Goal: Manage account settings

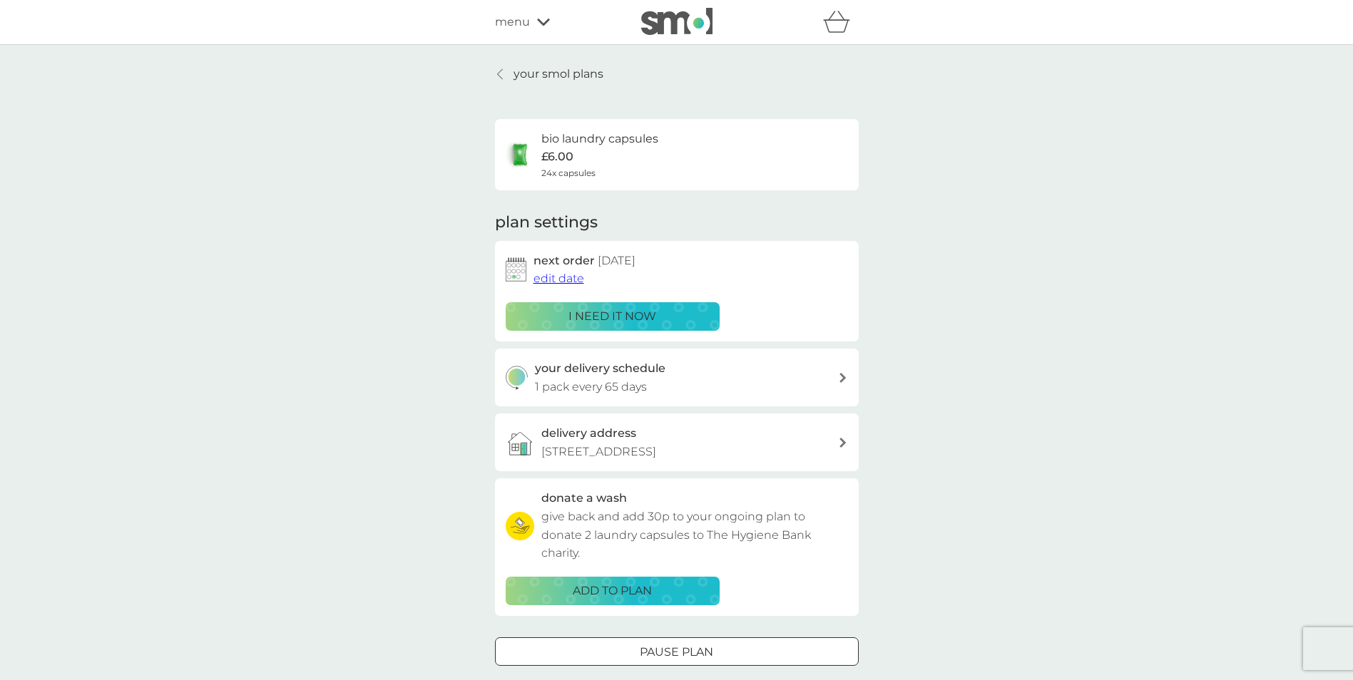
click at [542, 69] on p "your smol plans" at bounding box center [558, 74] width 90 height 19
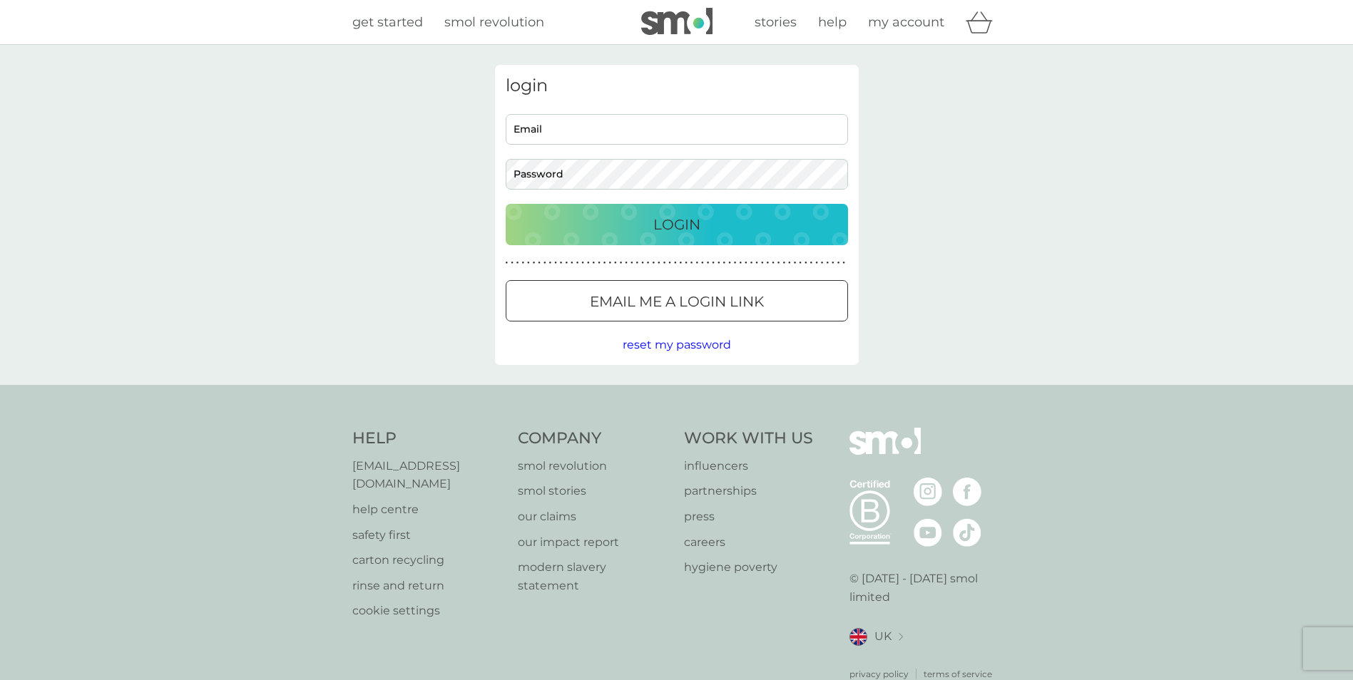
type input "[PERSON_NAME][EMAIL_ADDRESS][DOMAIN_NAME]"
click at [625, 225] on div "Login" at bounding box center [677, 224] width 314 height 23
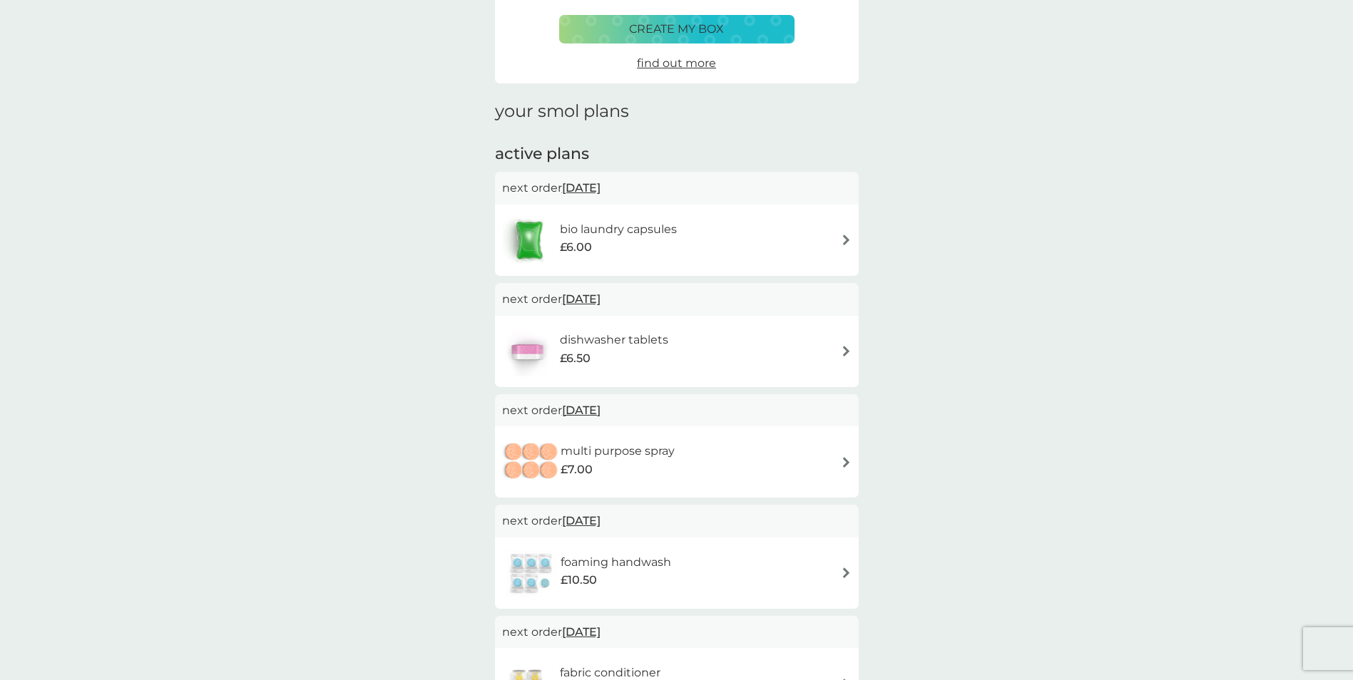
scroll to position [143, 0]
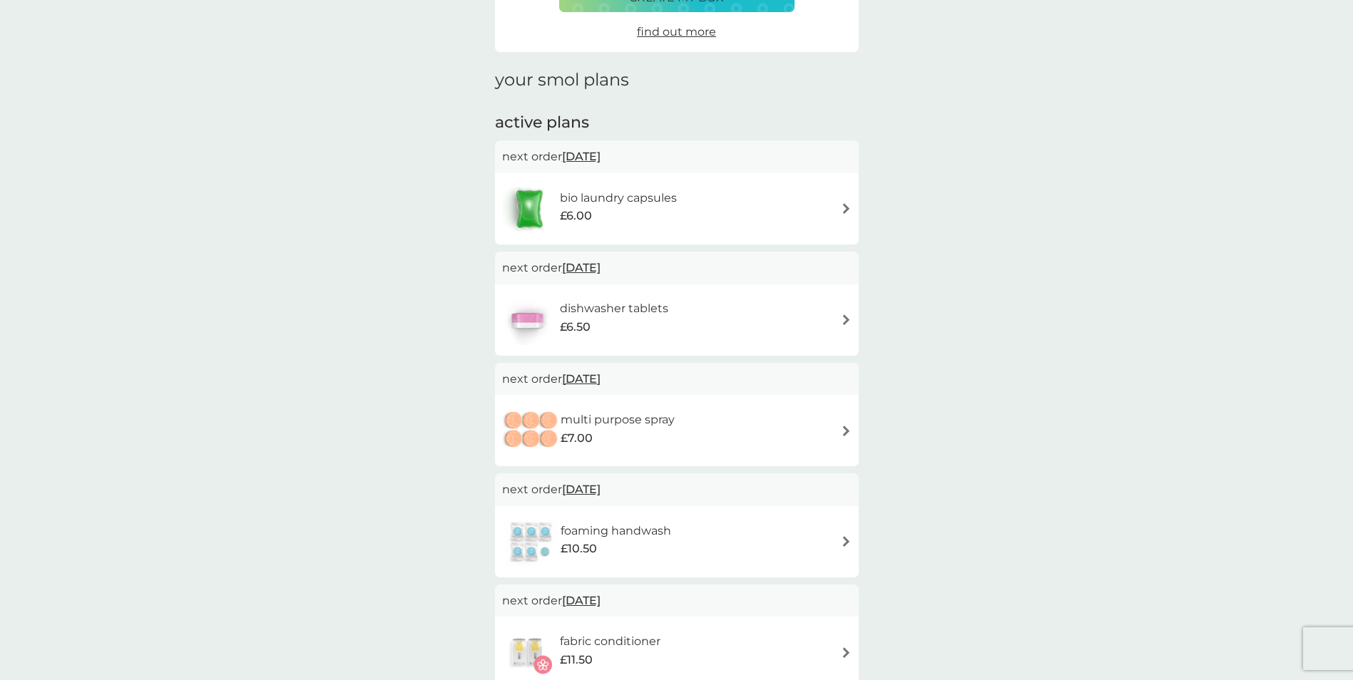
click at [843, 319] on img at bounding box center [846, 319] width 11 height 11
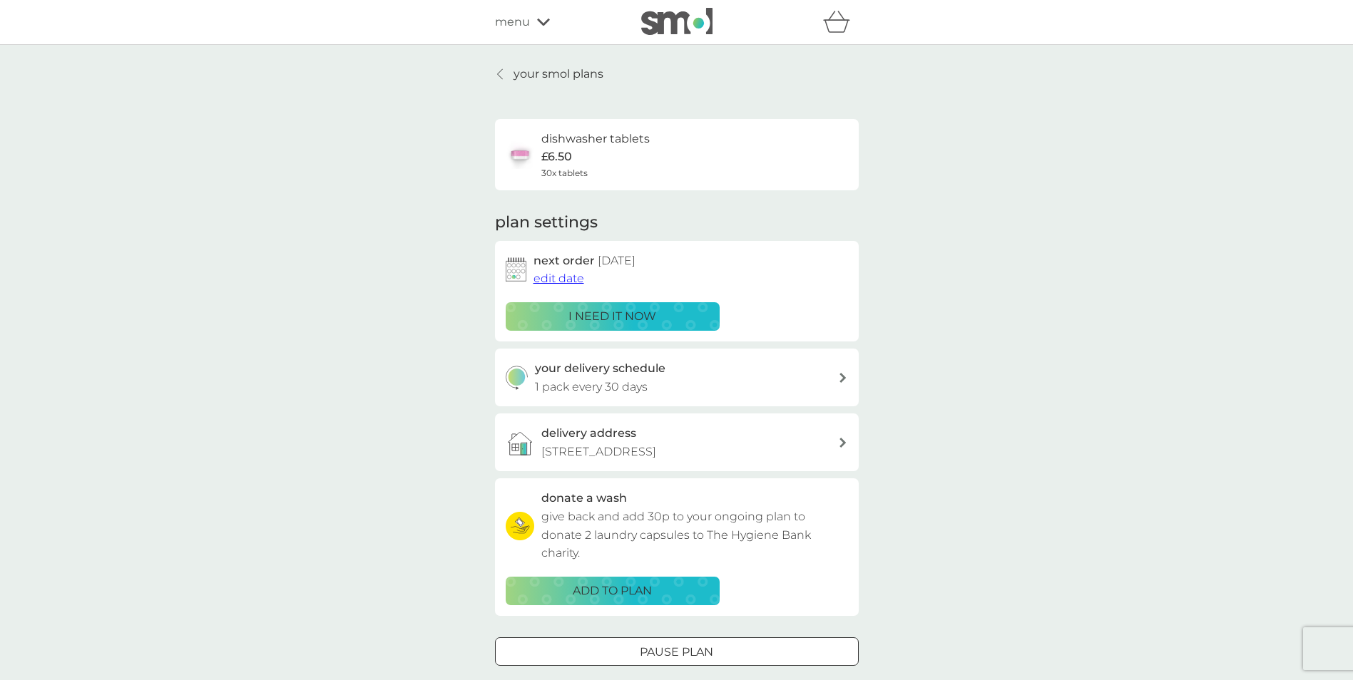
click at [548, 277] on span "edit date" at bounding box center [558, 279] width 51 height 14
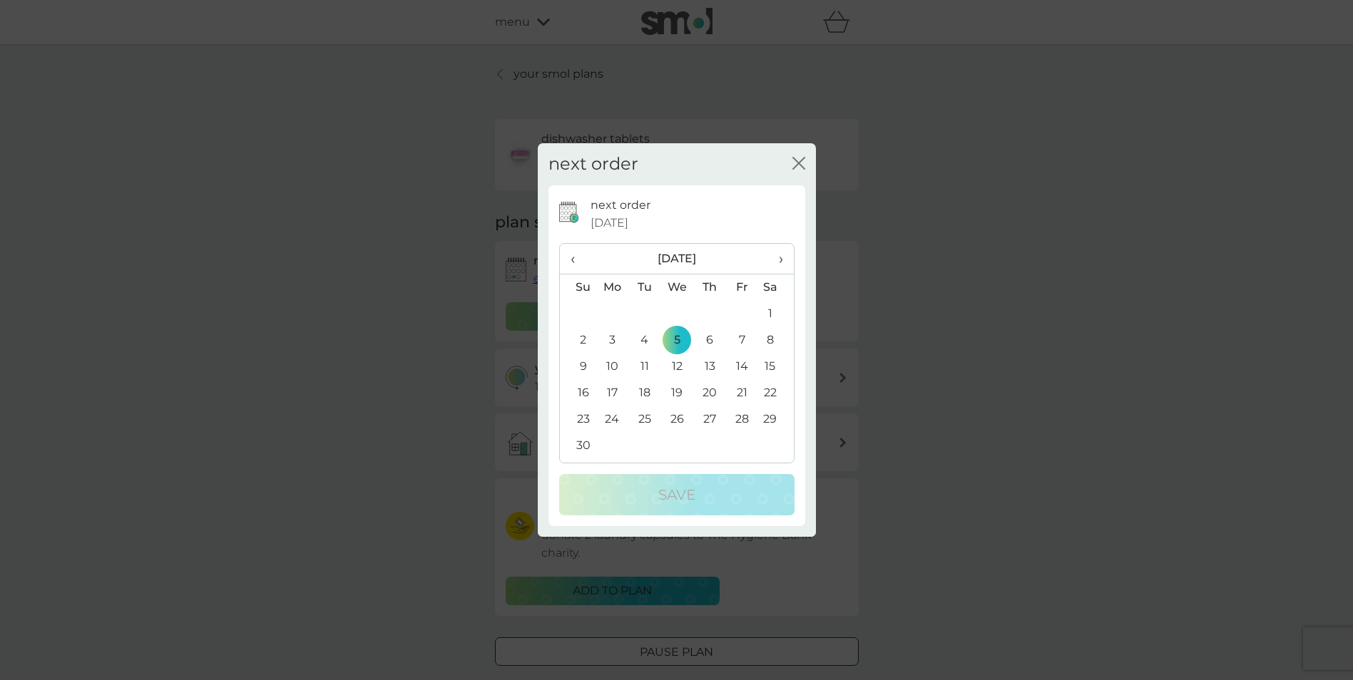
click at [739, 367] on td "14" at bounding box center [742, 367] width 32 height 26
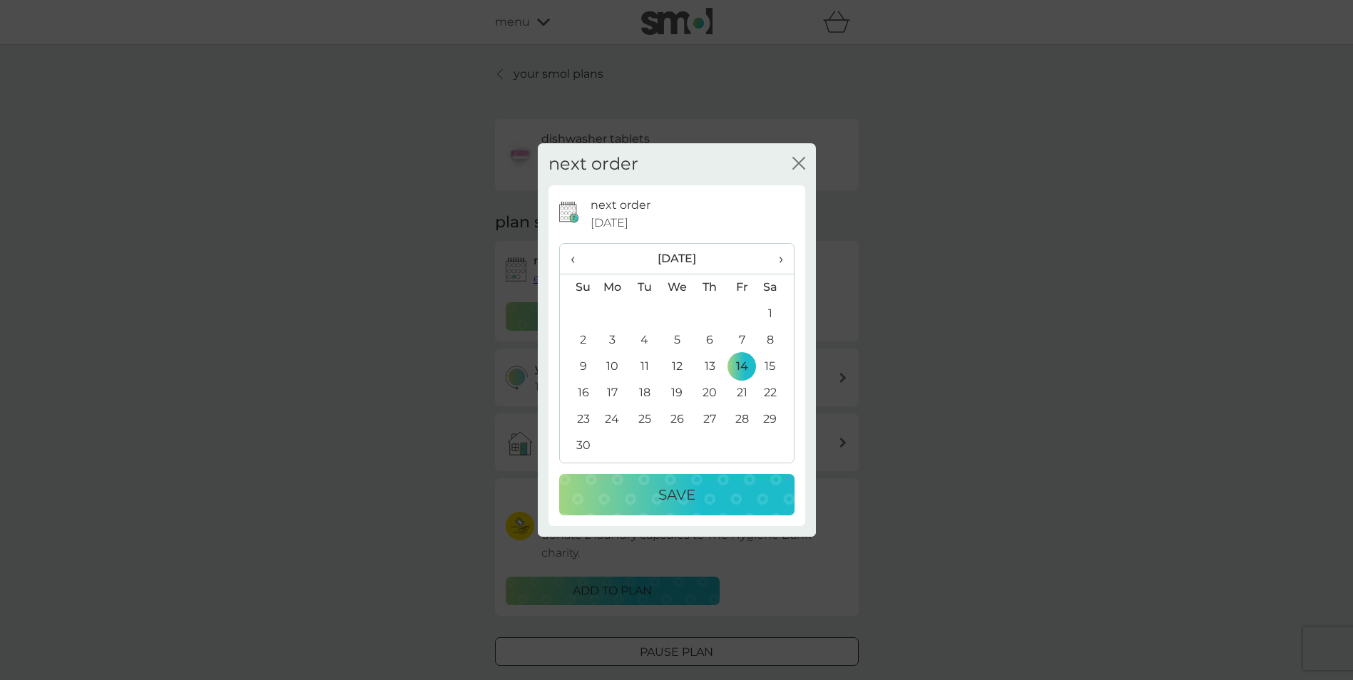
click at [682, 500] on p "Save" at bounding box center [676, 494] width 37 height 23
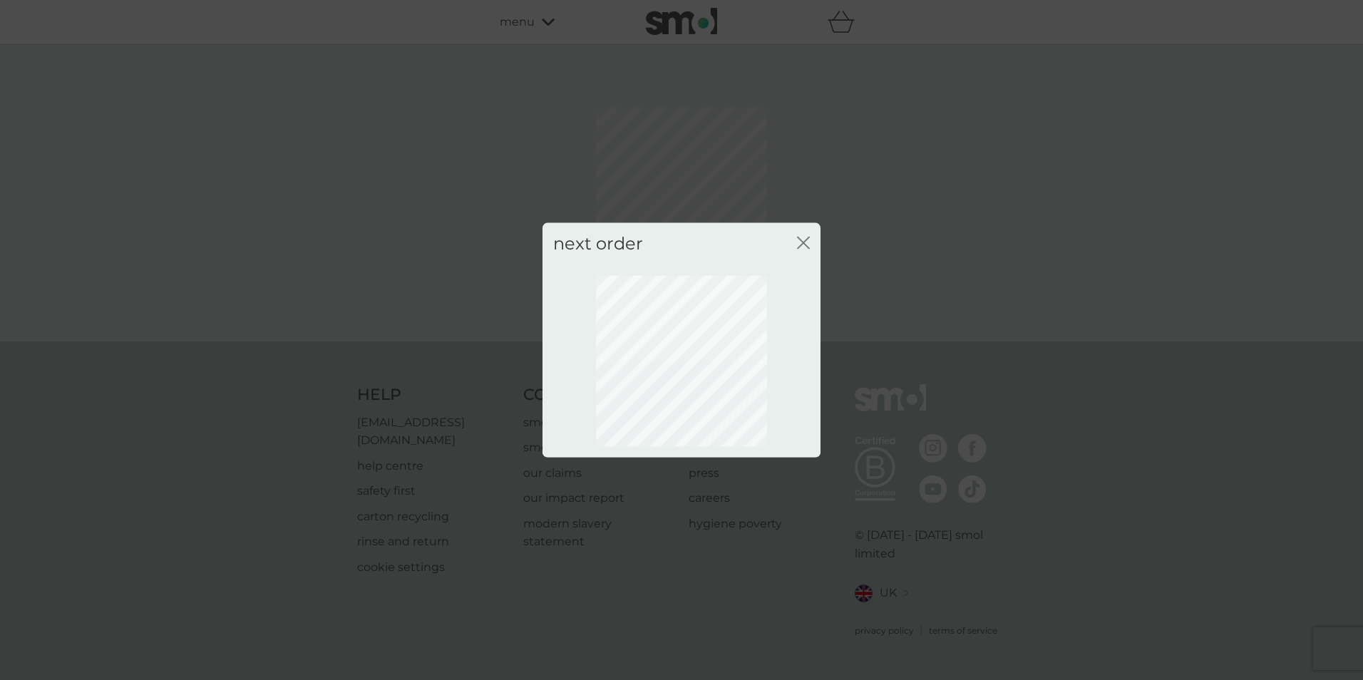
click at [801, 240] on icon "close" at bounding box center [801, 242] width 6 height 11
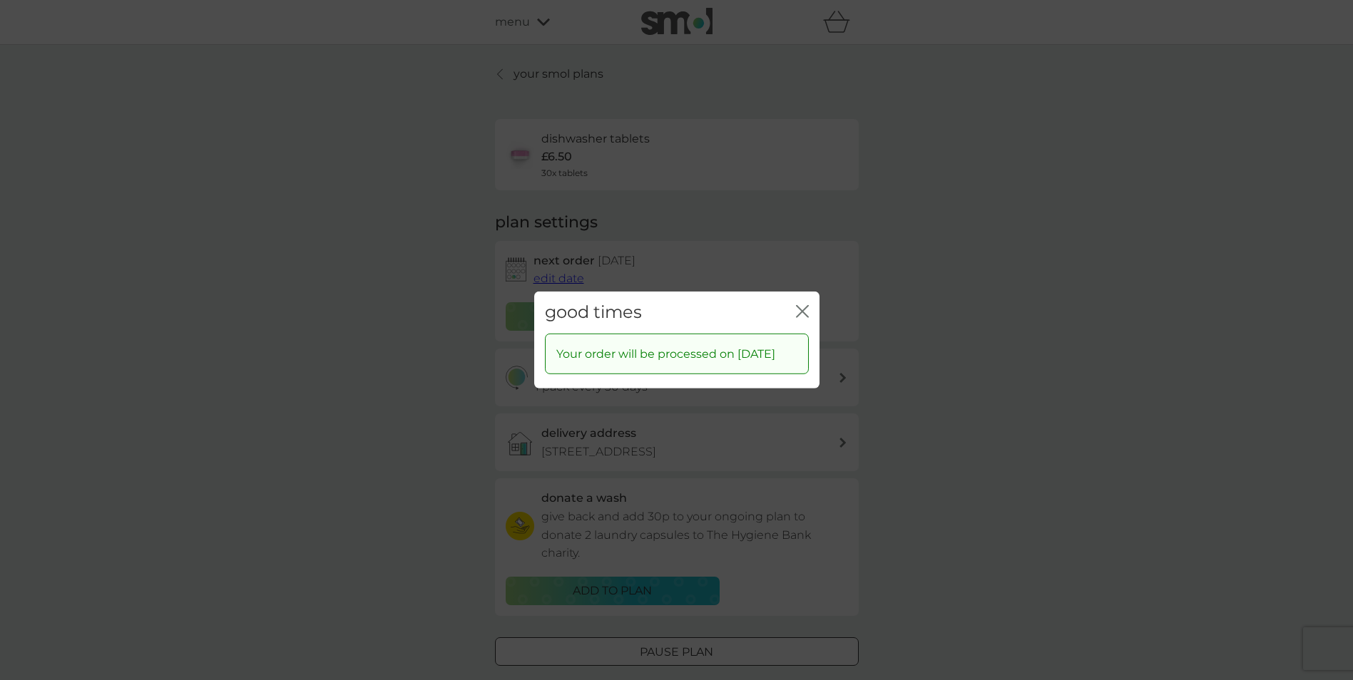
click at [799, 306] on icon "close" at bounding box center [800, 311] width 6 height 11
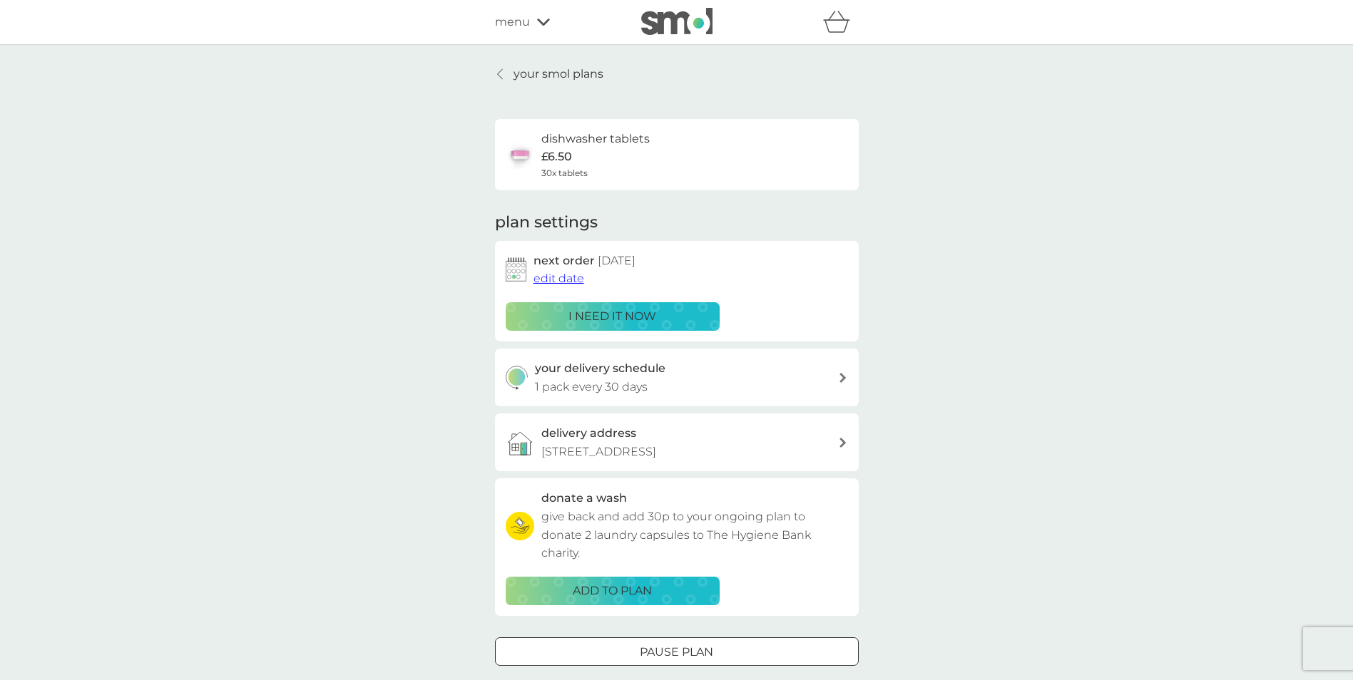
click at [505, 74] on div at bounding box center [501, 73] width 10 height 11
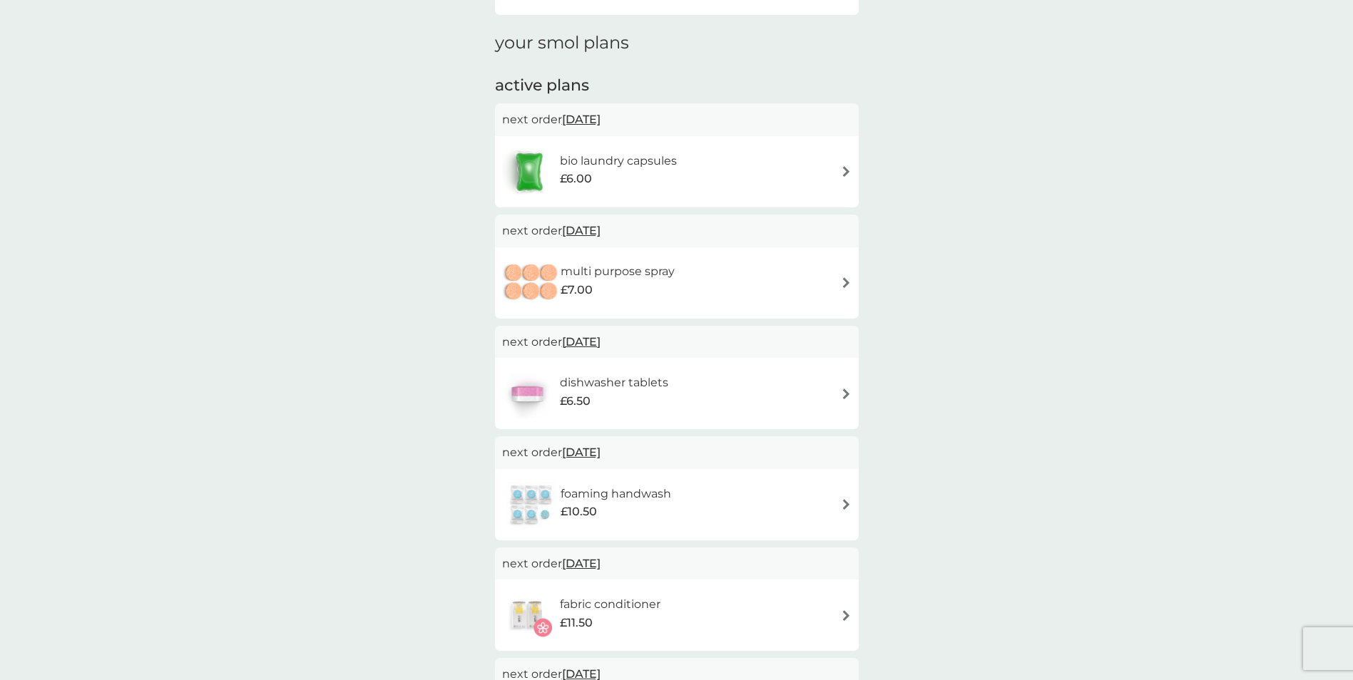
scroll to position [214, 0]
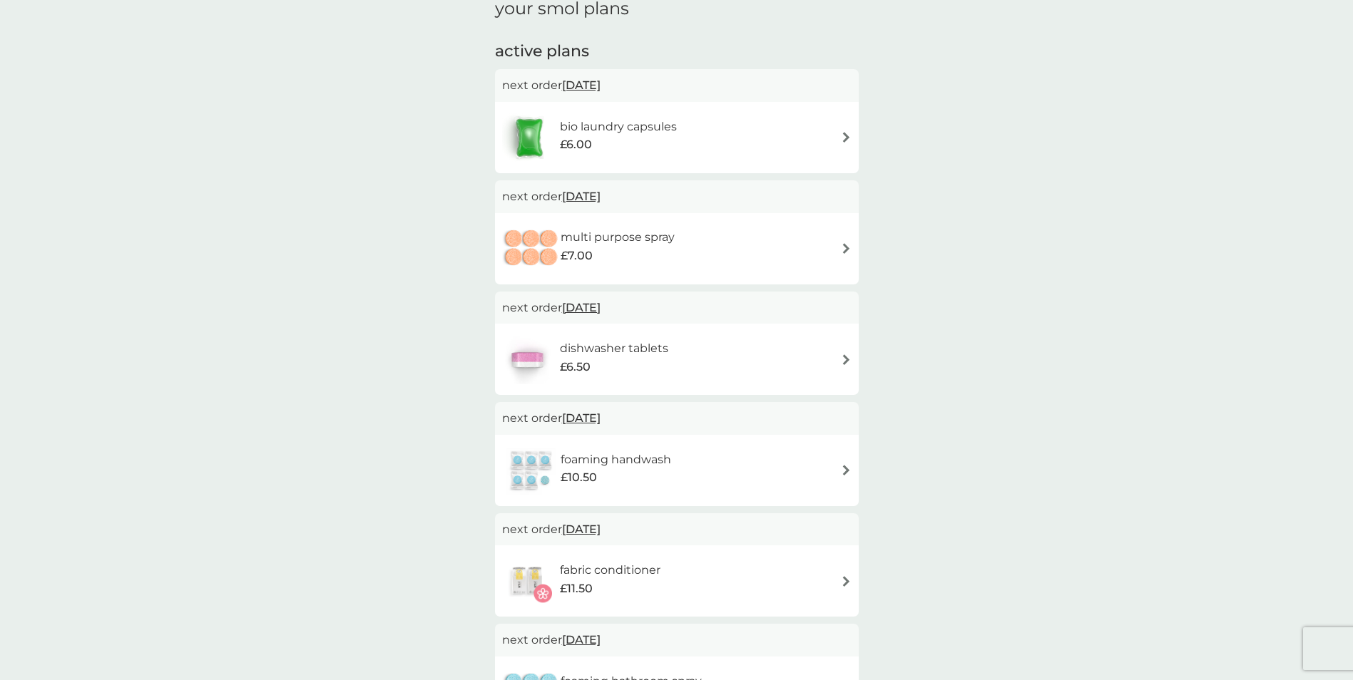
click at [600, 195] on span "10 Nov 2025" at bounding box center [581, 197] width 39 height 28
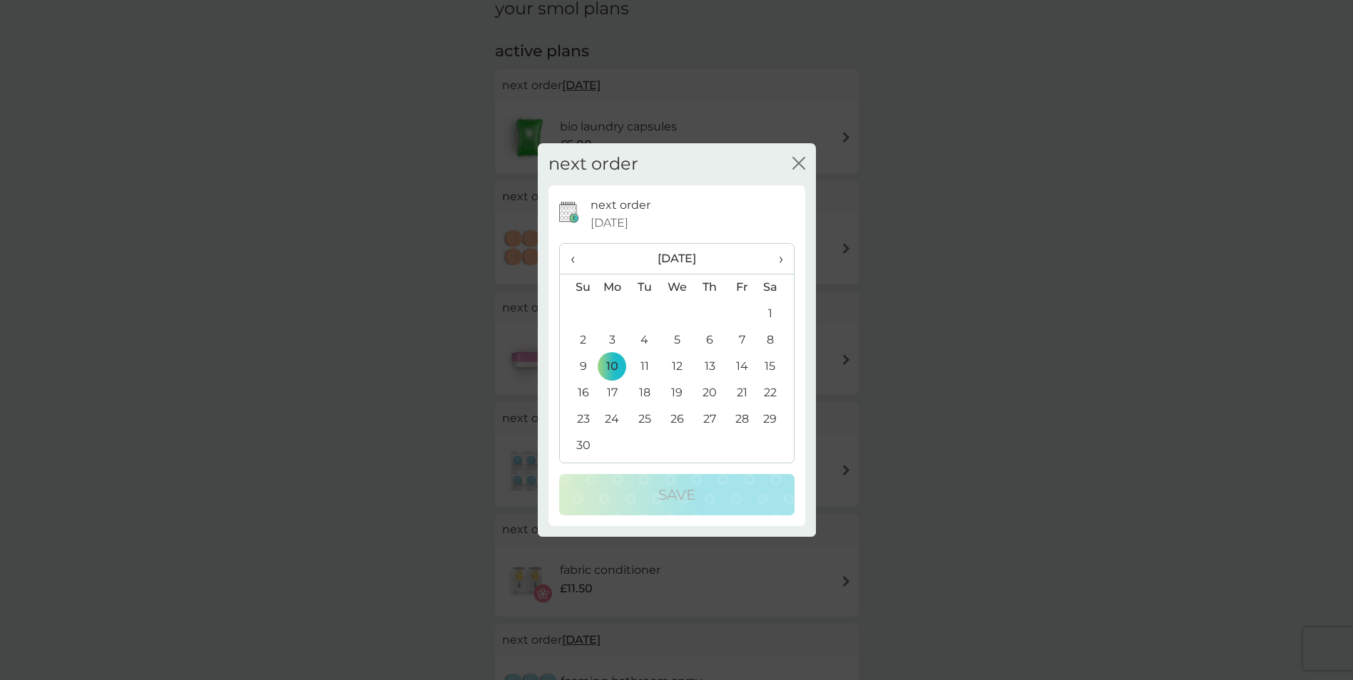
click at [618, 421] on td "24" at bounding box center [612, 419] width 33 height 26
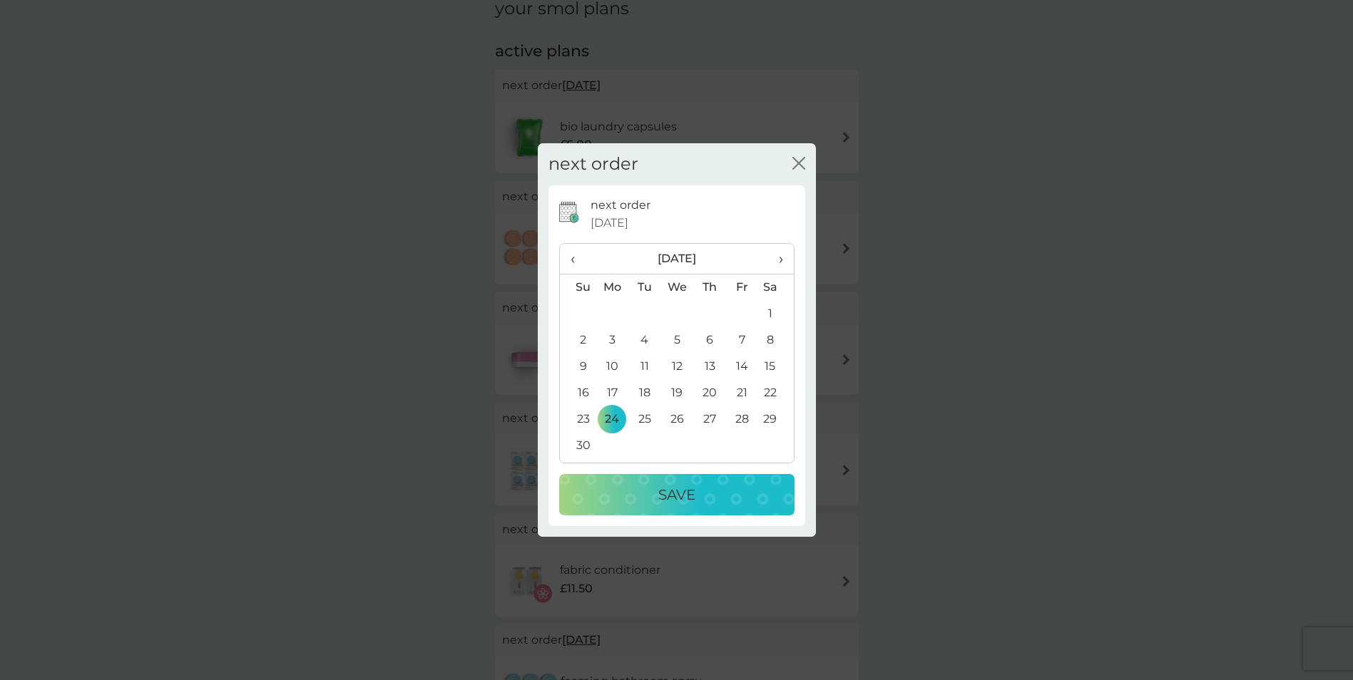
click at [660, 511] on button "Save" at bounding box center [676, 494] width 235 height 41
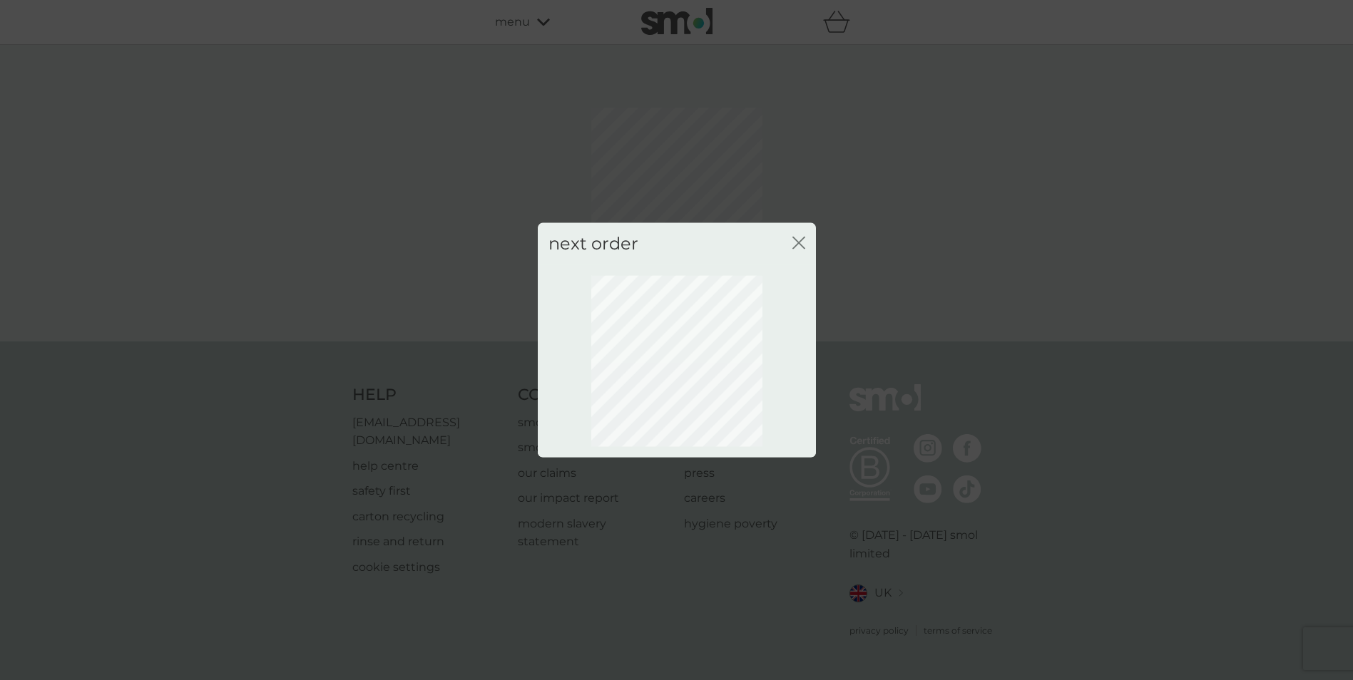
scroll to position [0, 0]
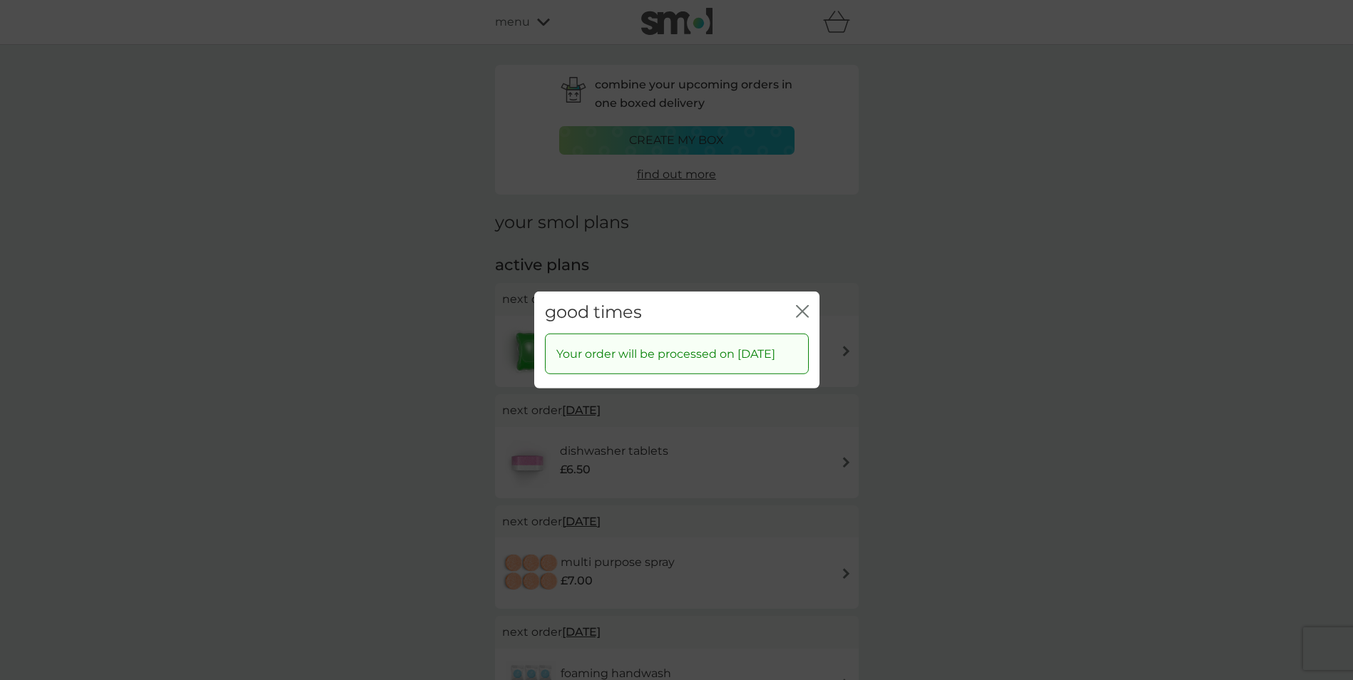
click at [800, 305] on icon "close" at bounding box center [802, 311] width 13 height 13
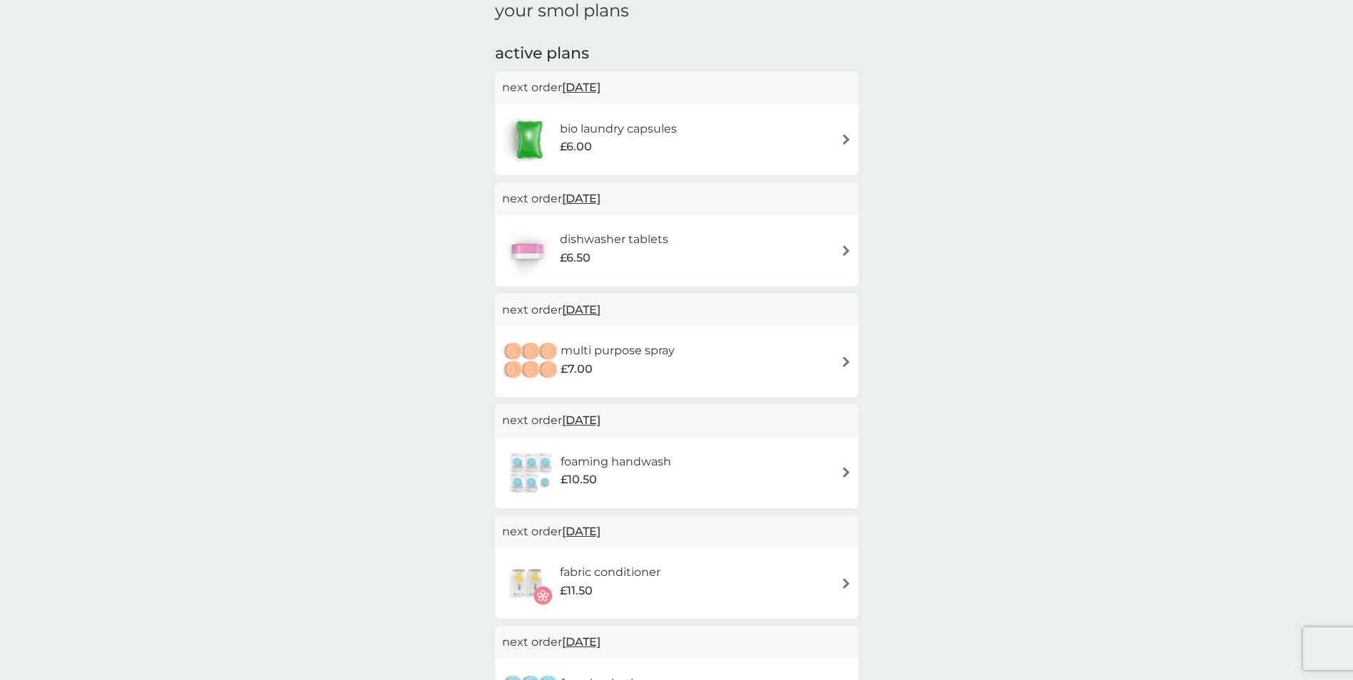
scroll to position [285, 0]
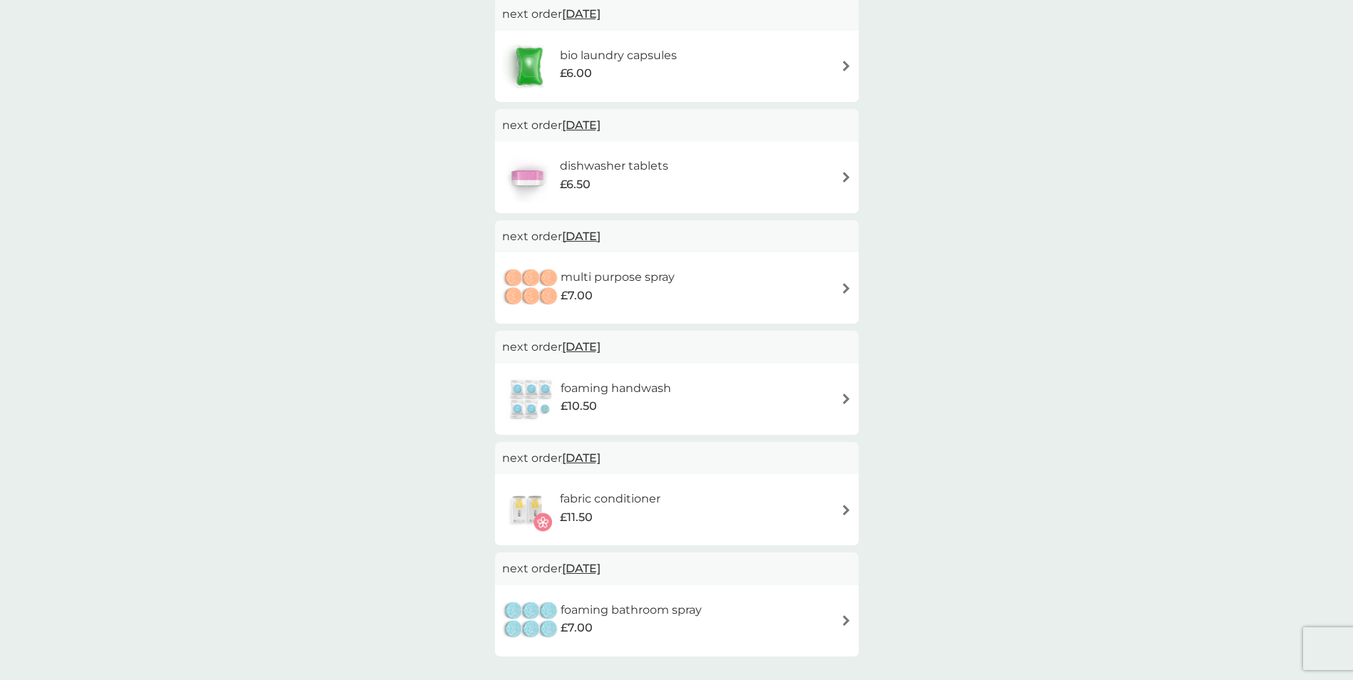
click at [842, 391] on div "foaming handwash £10.50" at bounding box center [676, 399] width 349 height 50
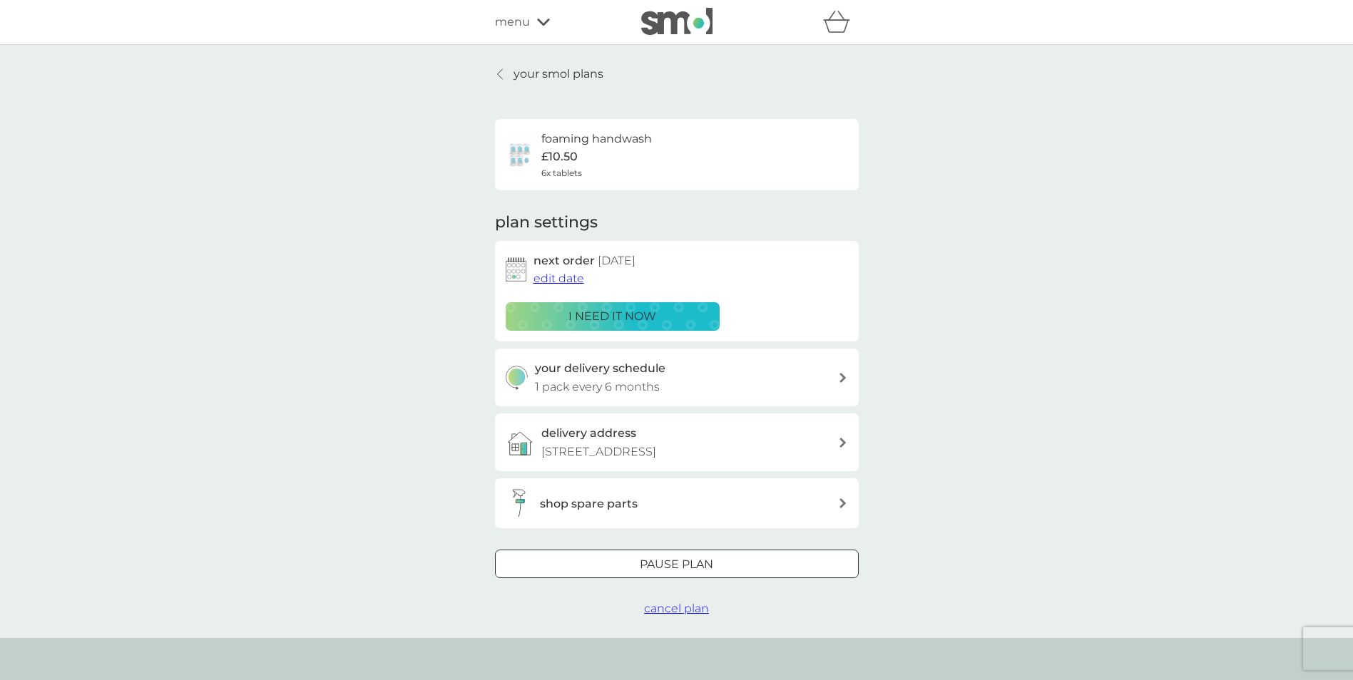
click at [559, 277] on span "edit date" at bounding box center [558, 279] width 51 height 14
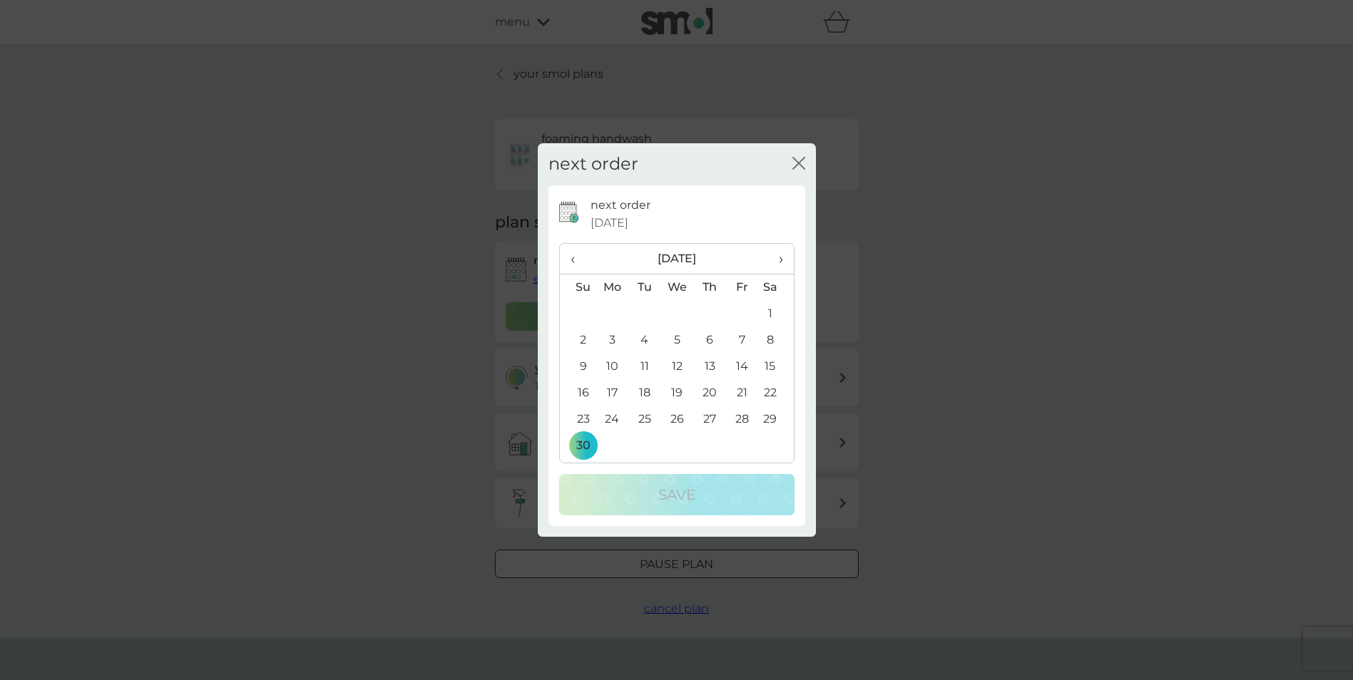
click at [782, 260] on span "›" at bounding box center [775, 259] width 14 height 30
click at [767, 417] on td "31" at bounding box center [775, 419] width 36 height 26
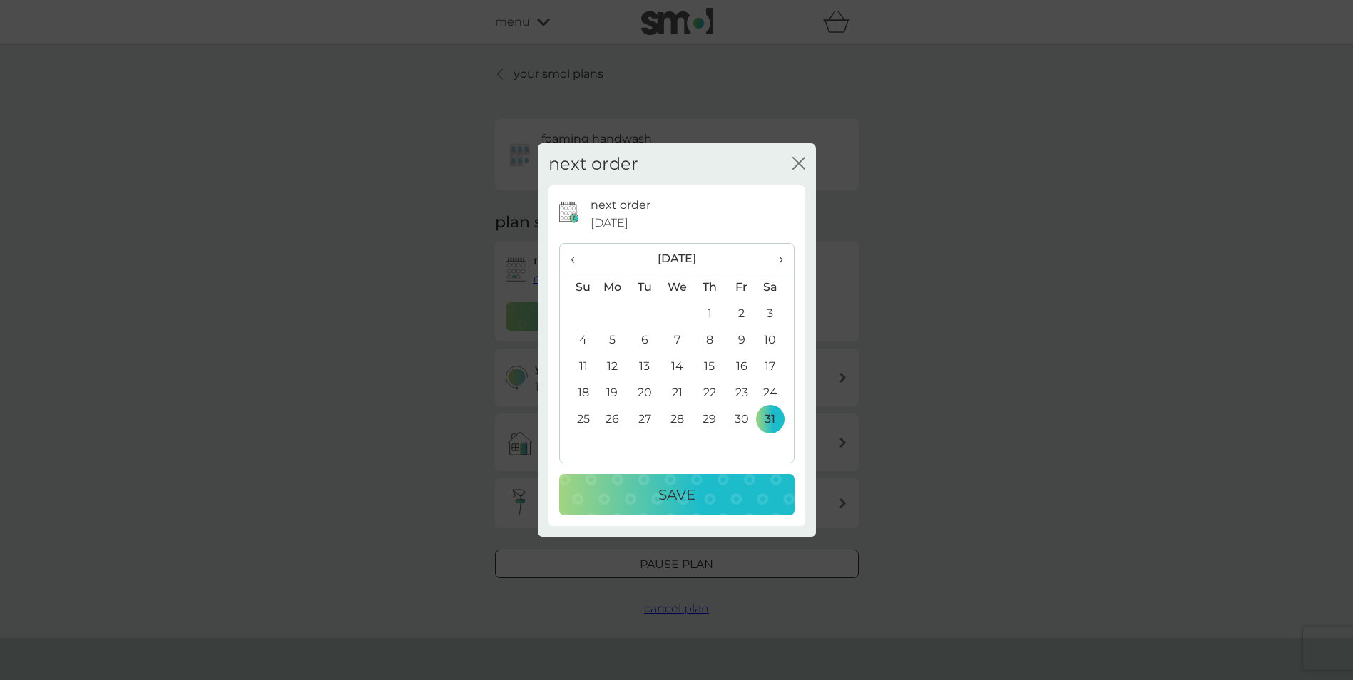
click at [677, 481] on button "Save" at bounding box center [676, 494] width 235 height 41
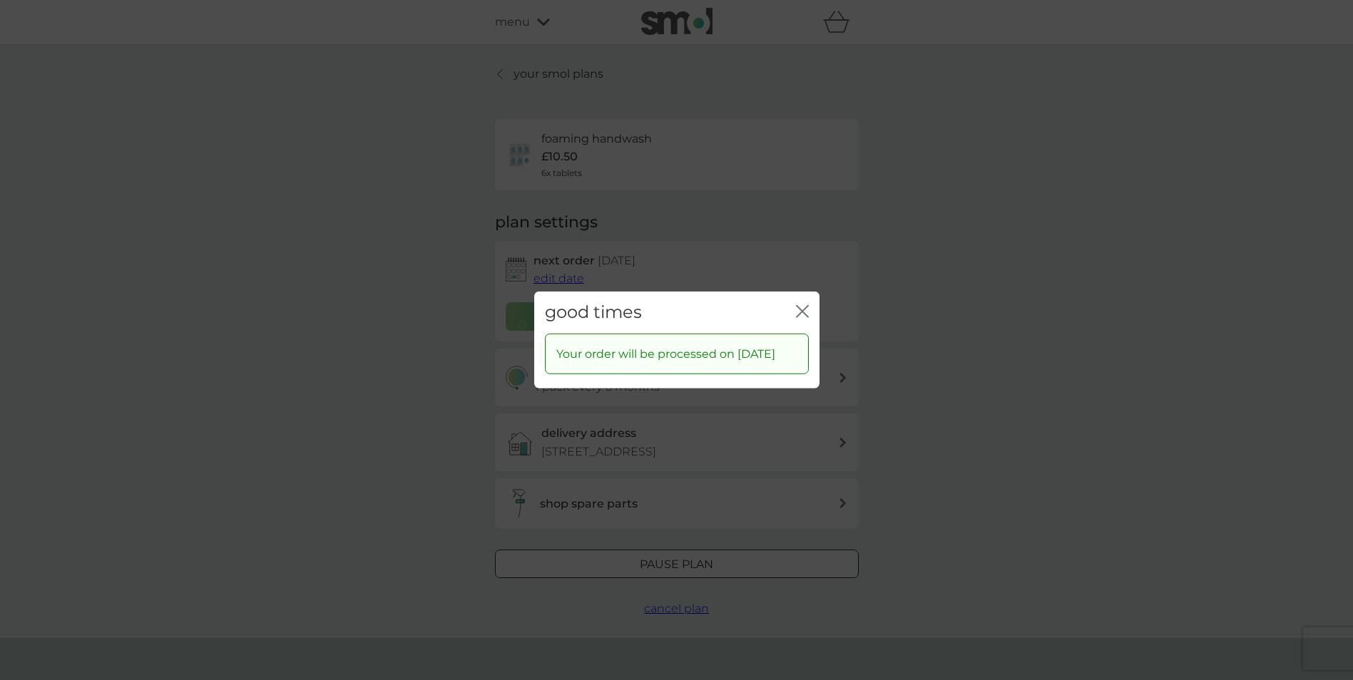
click at [806, 306] on icon "close" at bounding box center [805, 311] width 6 height 11
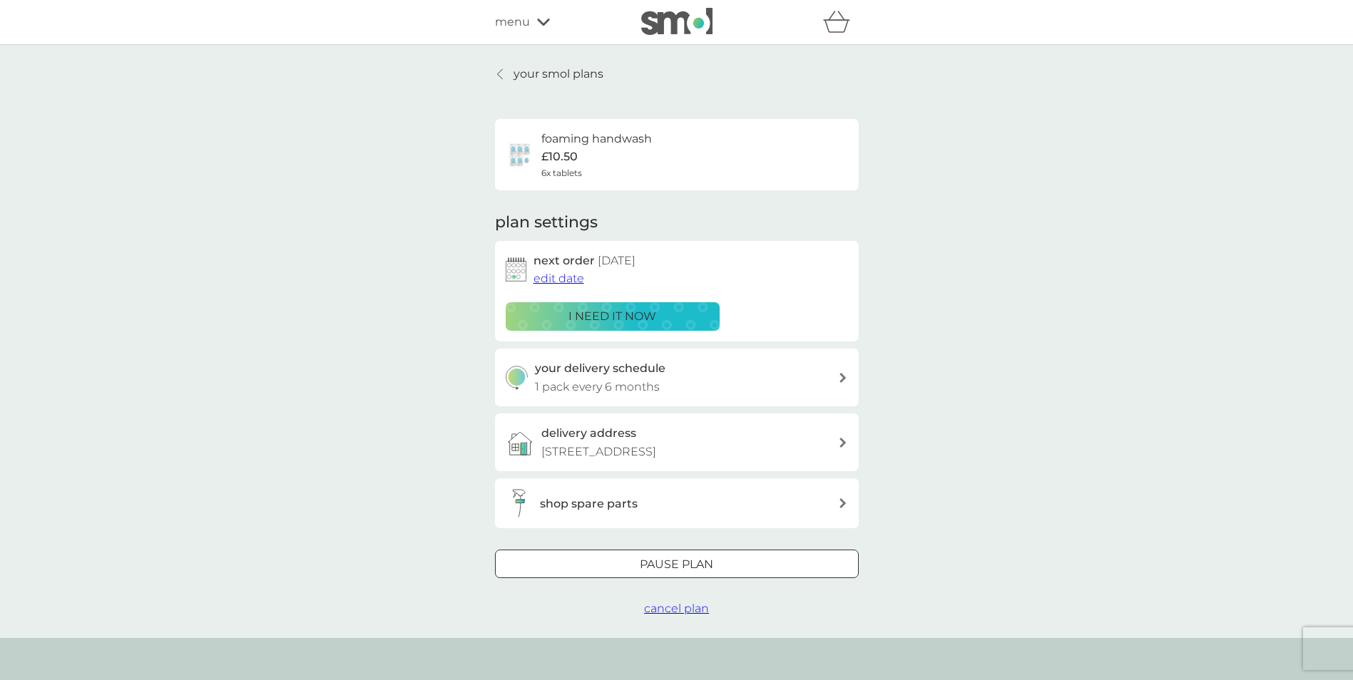
click at [501, 76] on icon at bounding box center [500, 73] width 6 height 11
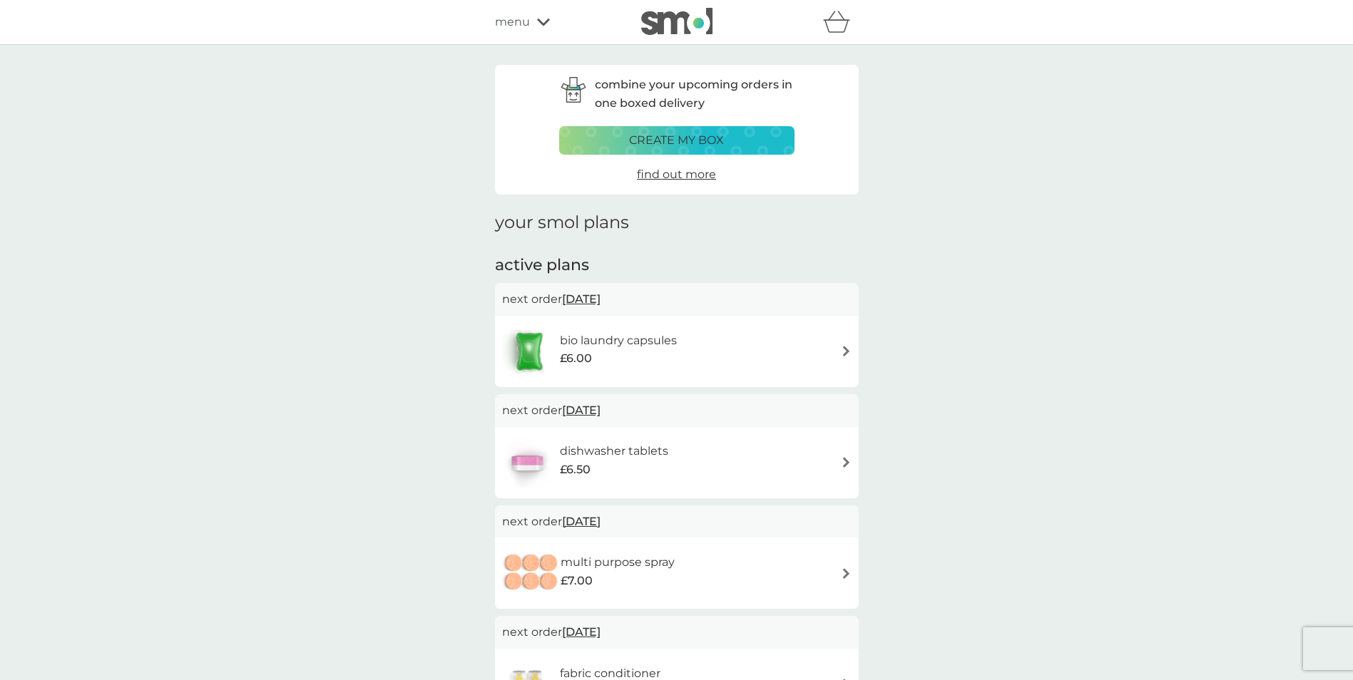
click at [497, 26] on span "menu" at bounding box center [512, 22] width 35 height 19
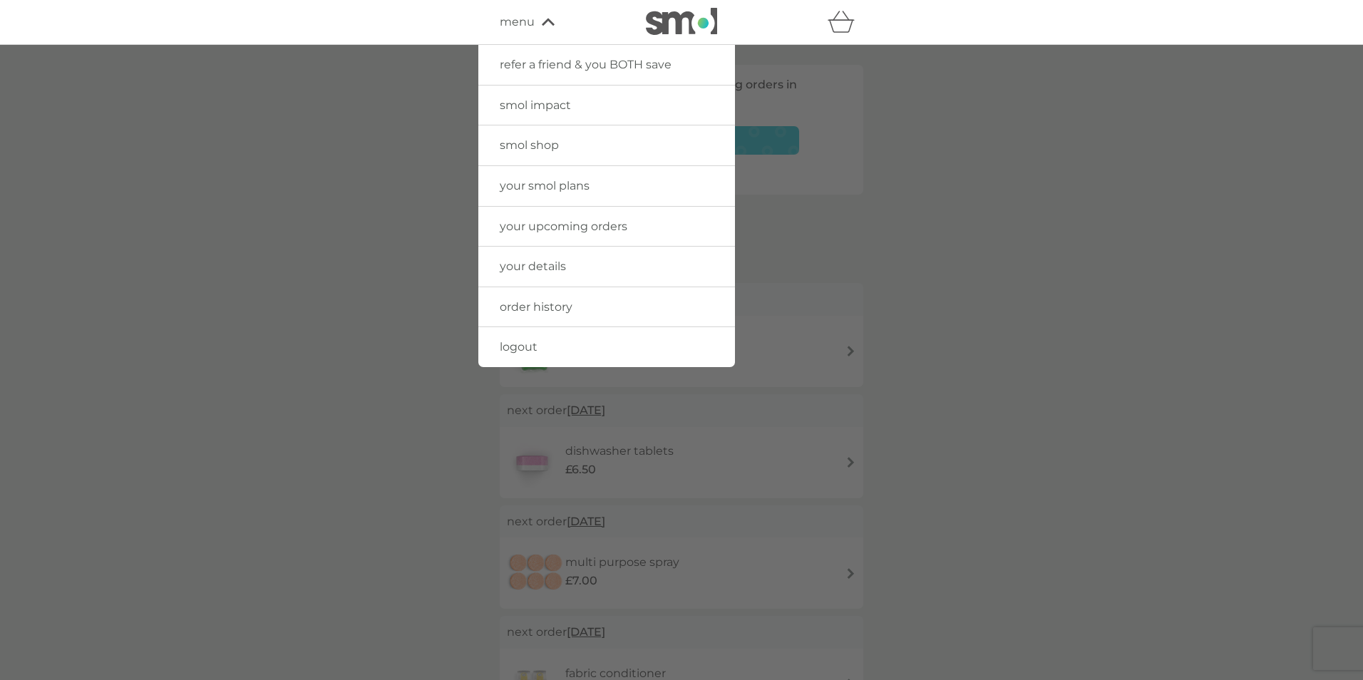
click at [528, 145] on span "smol shop" at bounding box center [529, 145] width 59 height 14
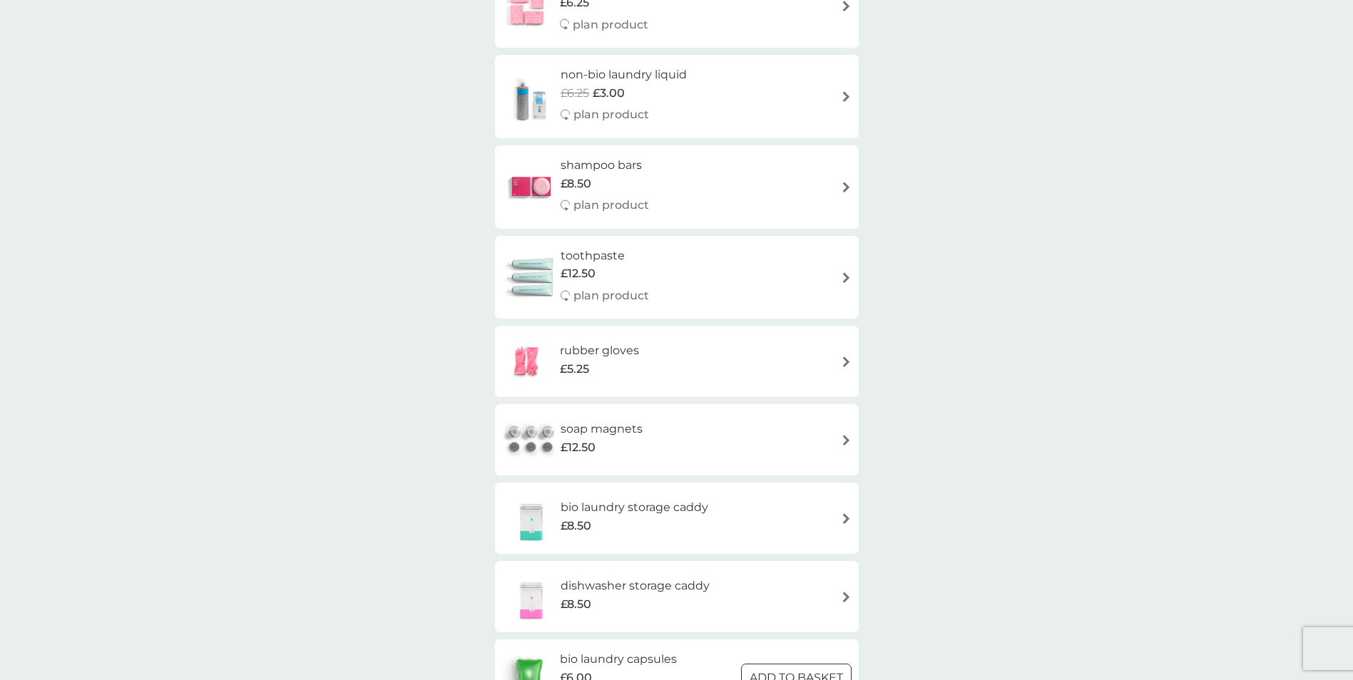
scroll to position [927, 0]
